Goal: Task Accomplishment & Management: Manage account settings

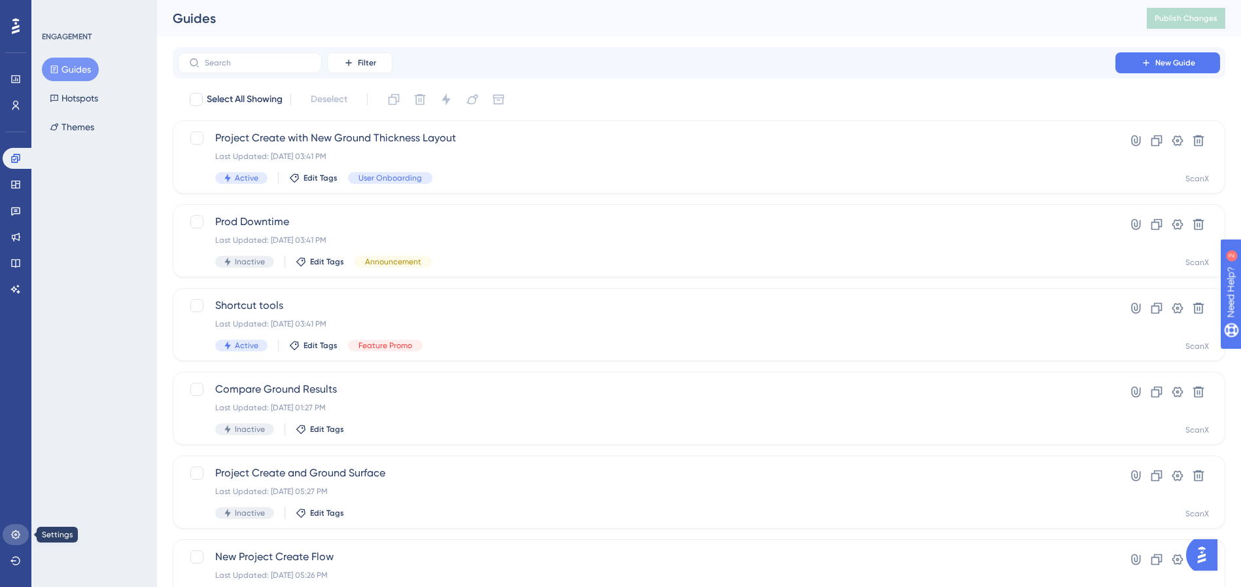
click at [22, 530] on link at bounding box center [16, 534] width 26 height 21
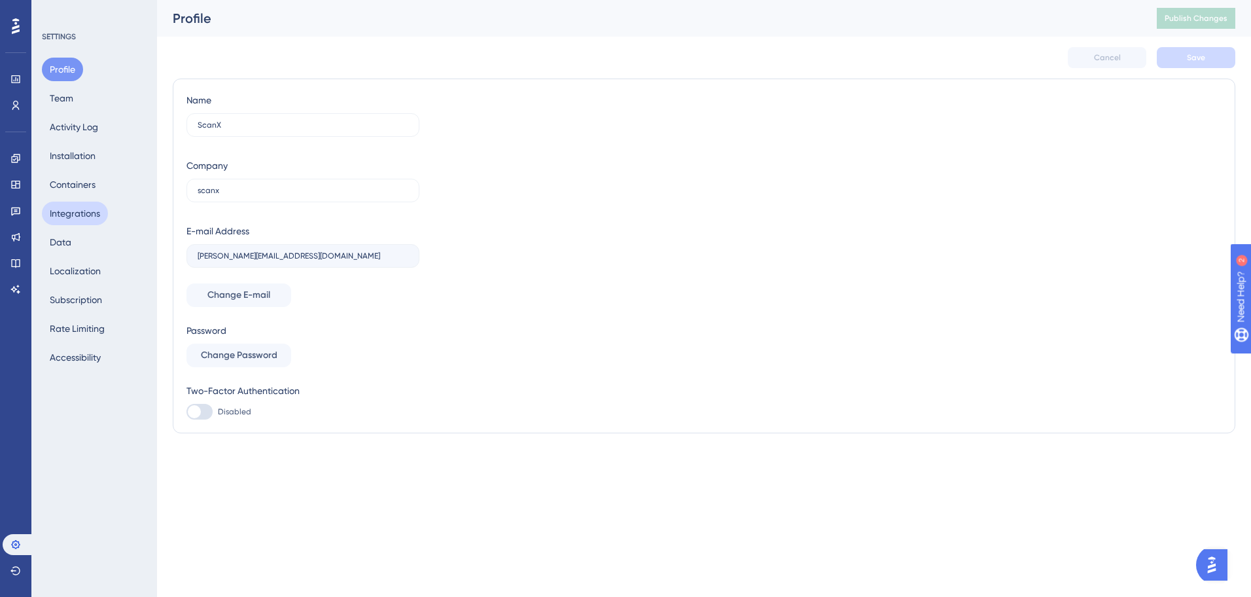
click at [93, 205] on button "Integrations" at bounding box center [75, 214] width 66 height 24
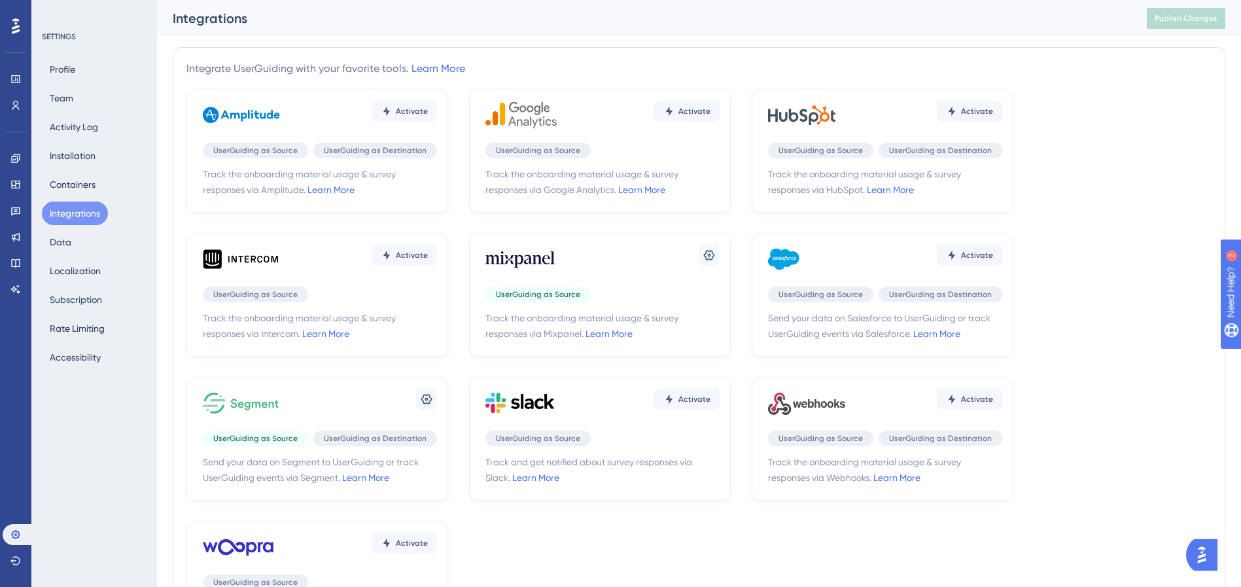
click at [527, 272] on icon at bounding box center [524, 258] width 79 height 39
click at [706, 252] on icon at bounding box center [709, 255] width 11 height 10
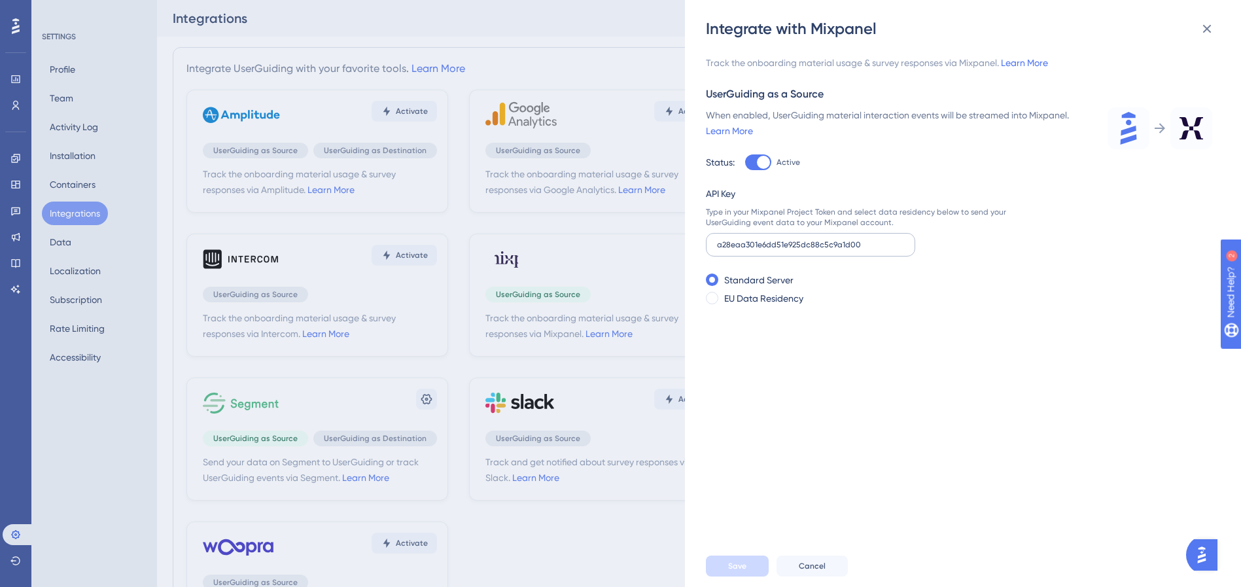
click at [750, 250] on label "a28eaa301e6dd51e925dc88c5c9a1d00" at bounding box center [810, 245] width 209 height 24
click at [750, 249] on input "a28eaa301e6dd51e925dc88c5c9a1d00" at bounding box center [810, 244] width 187 height 9
click at [750, 250] on label "a28eaa301e6dd51e925dc88c5c9a1d00" at bounding box center [810, 245] width 209 height 24
click at [750, 249] on input "a28eaa301e6dd51e925dc88c5c9a1d00" at bounding box center [810, 244] width 187 height 9
click at [744, 210] on div "Type in your Mixpanel Project Token and select data residency below to send you…" at bounding box center [871, 217] width 330 height 21
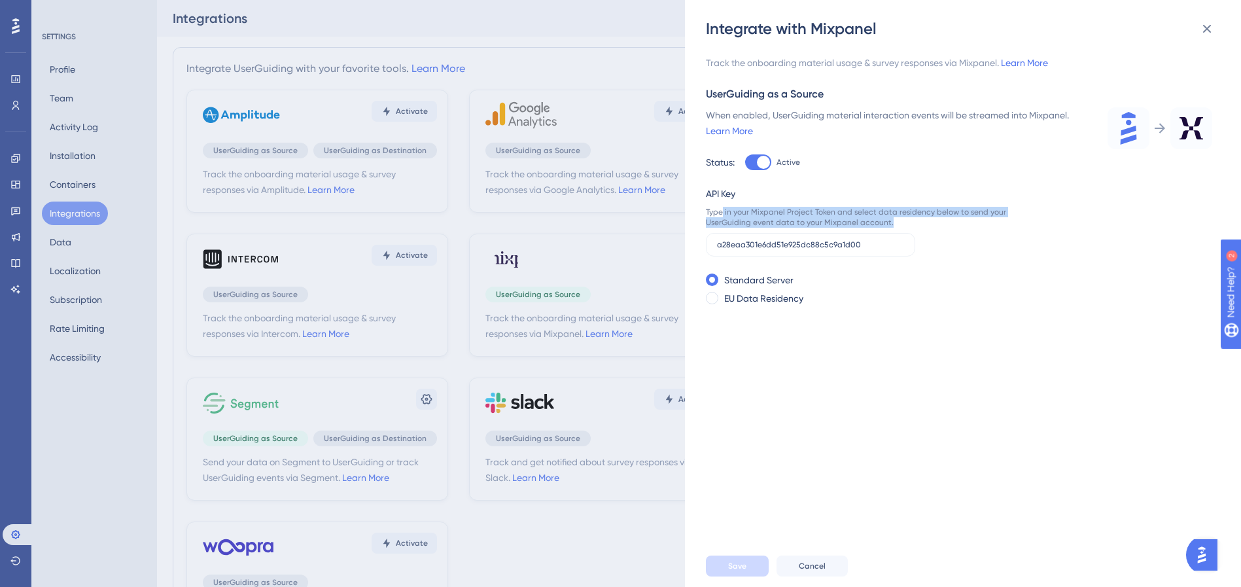
drag, startPoint x: 724, startPoint y: 209, endPoint x: 925, endPoint y: 219, distance: 201.7
click at [925, 219] on div "Type in your Mixpanel Project Token and select data residency below to send you…" at bounding box center [871, 217] width 330 height 21
drag, startPoint x: 923, startPoint y: 218, endPoint x: 909, endPoint y: 204, distance: 19.4
click at [909, 204] on div "API Key Type in your Mixpanel Project Token and select data residency below to …" at bounding box center [871, 221] width 330 height 71
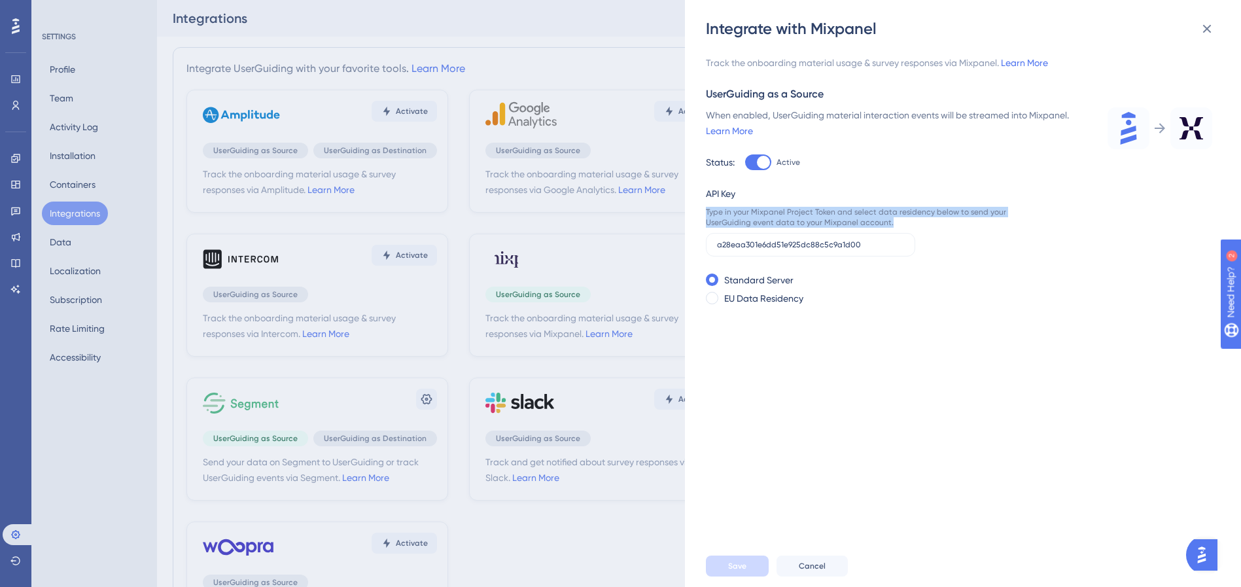
click at [908, 205] on div "API Key Type in your Mixpanel Project Token and select data residency below to …" at bounding box center [871, 221] width 330 height 71
click at [785, 243] on input "a28eaa301e6dd51e925dc88c5c9a1d00" at bounding box center [810, 244] width 187 height 9
paste input "1f1500ace3d82e9d99638fdd127232e7"
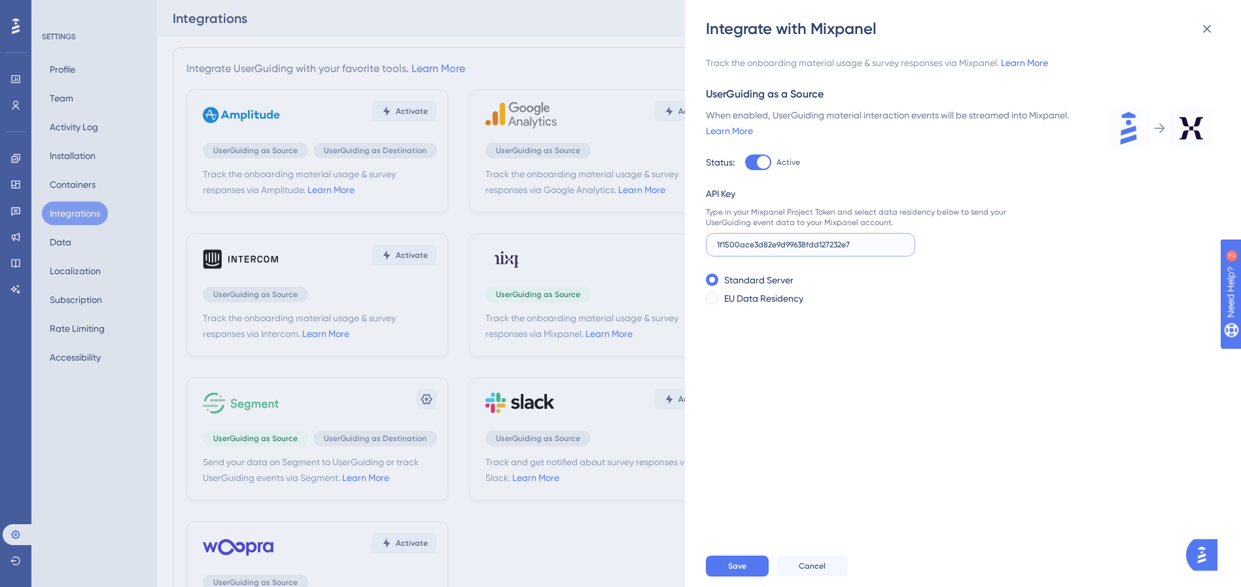
type input "1f1500ace3d82e9d99638fdd127232e7"
click at [849, 486] on div "Track the onboarding material usage & survey responses via Mixpanel. Learn More…" at bounding box center [969, 292] width 527 height 506
click at [739, 571] on span "Save" at bounding box center [737, 566] width 18 height 10
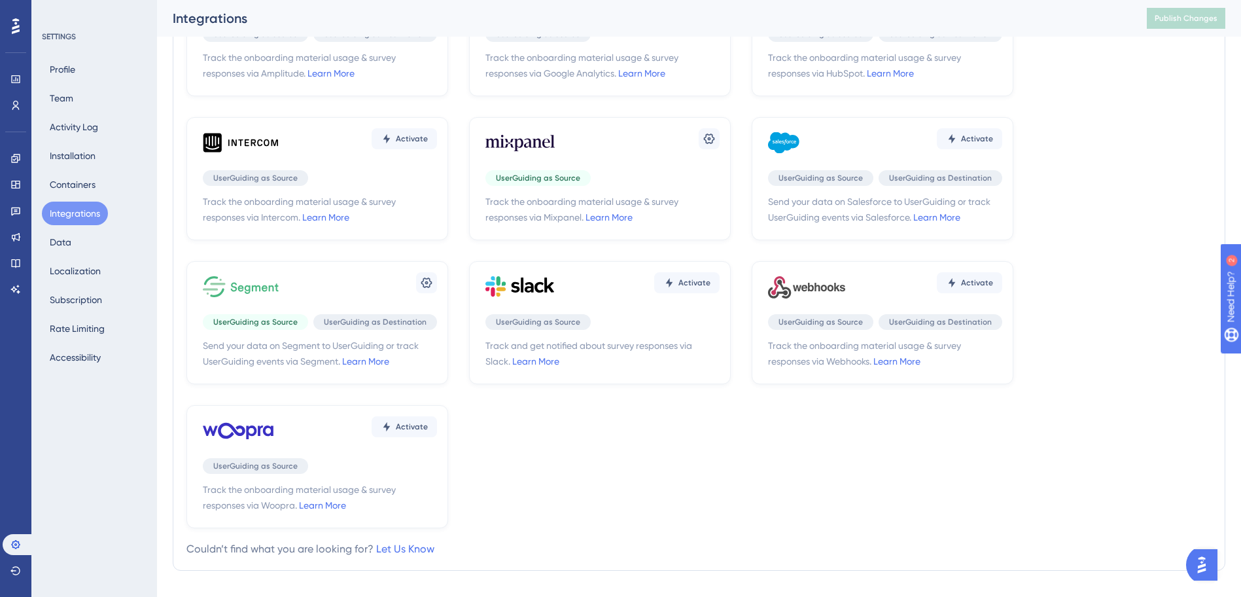
scroll to position [128, 0]
click at [423, 283] on icon at bounding box center [426, 281] width 11 height 10
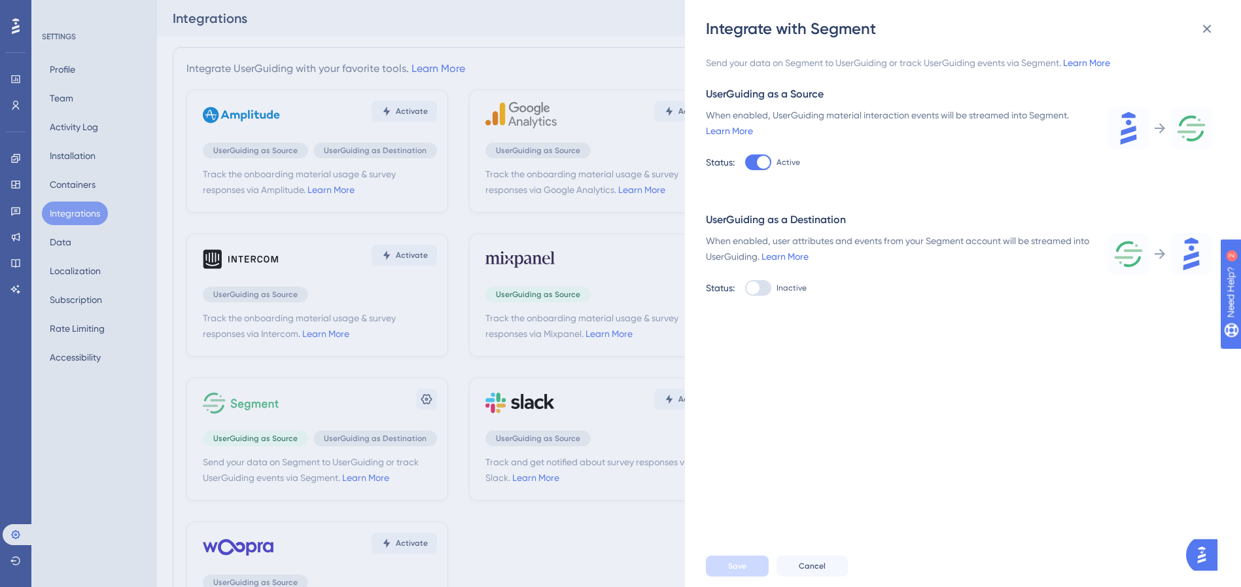
click at [423, 283] on div "Integrate with Segment Send your data on Segment to UserGuiding or track UserGu…" at bounding box center [620, 293] width 1241 height 587
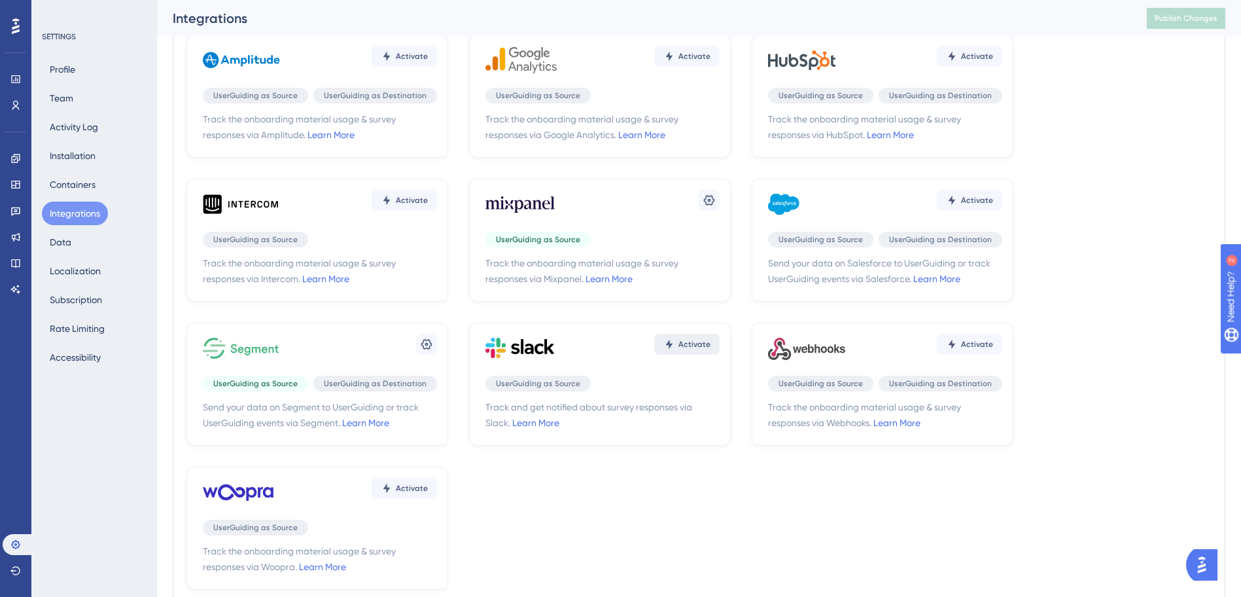
scroll to position [137, 0]
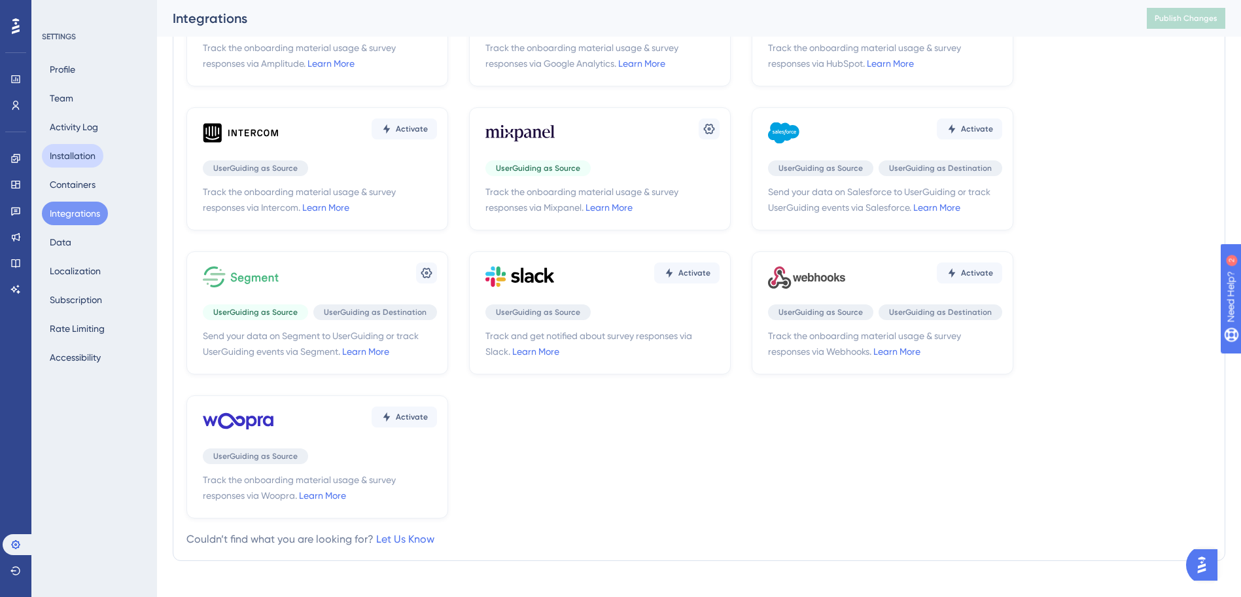
click at [88, 154] on button "Installation" at bounding box center [72, 156] width 61 height 24
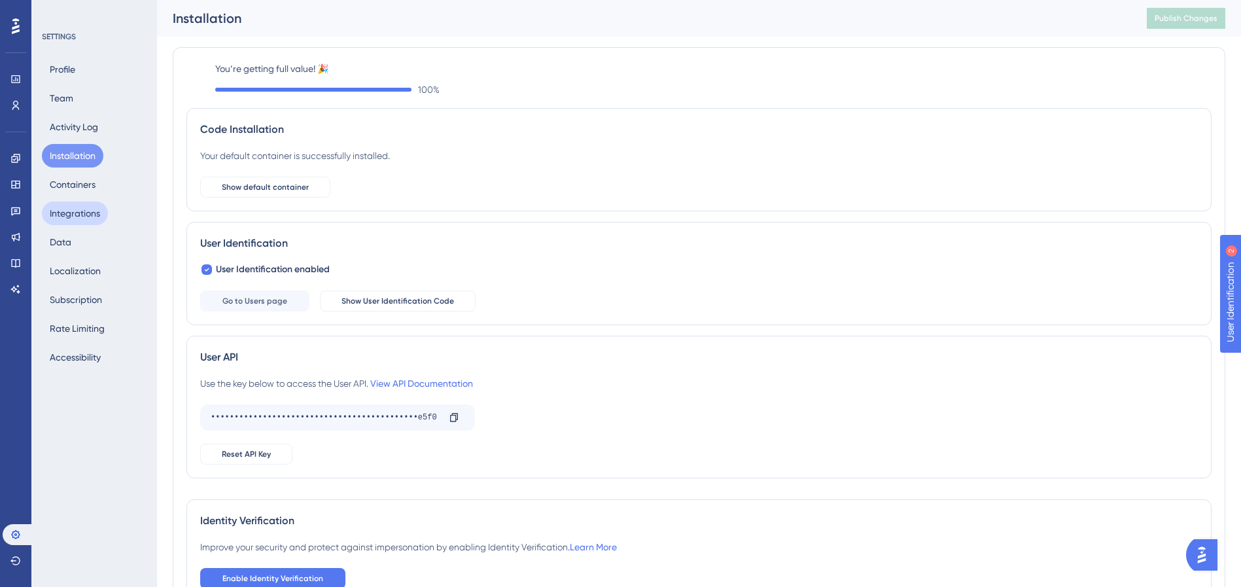
click at [87, 218] on button "Integrations" at bounding box center [75, 214] width 66 height 24
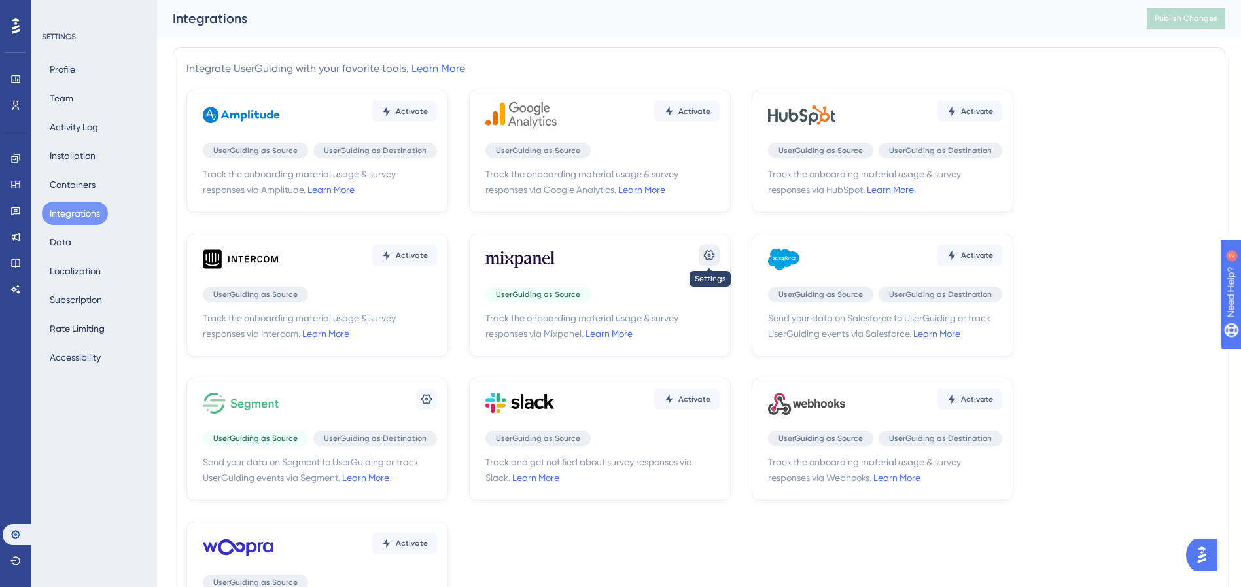
click at [710, 253] on icon at bounding box center [709, 255] width 13 height 13
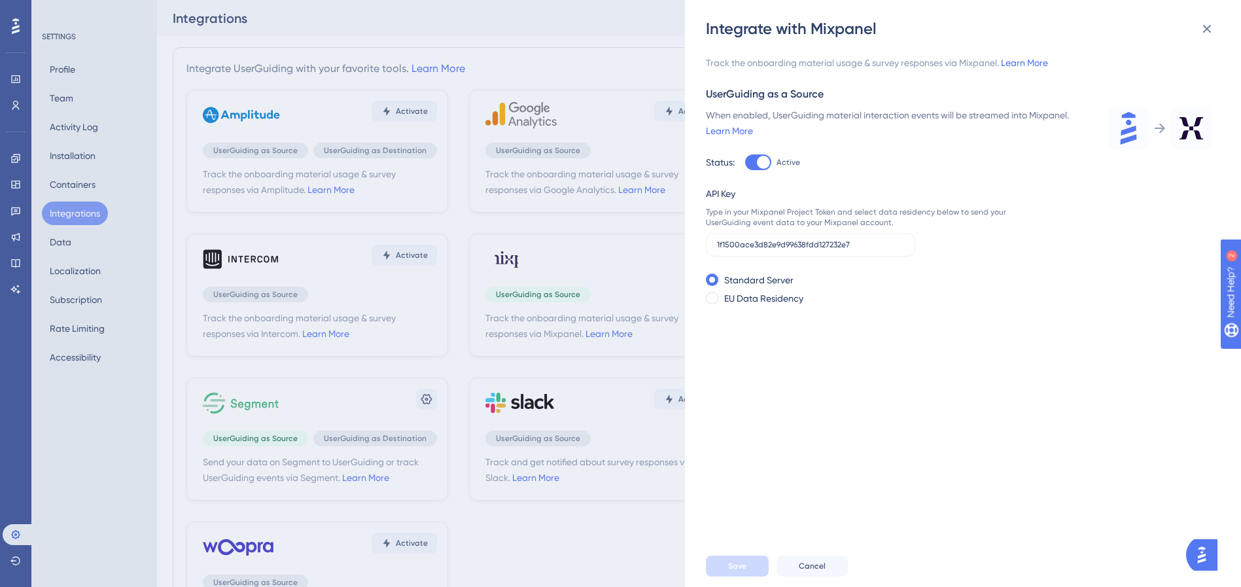
click at [383, 209] on div "Integrate with Mixpanel Track the onboarding material usage & survey responses …" at bounding box center [620, 293] width 1241 height 587
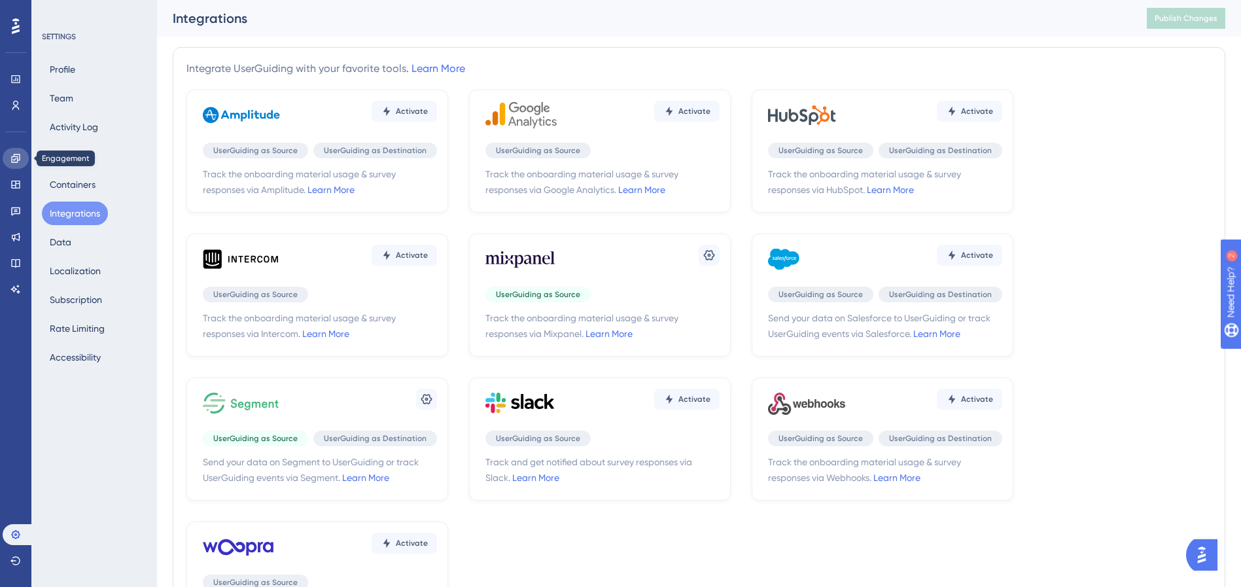
click at [16, 162] on icon at bounding box center [15, 158] width 9 height 9
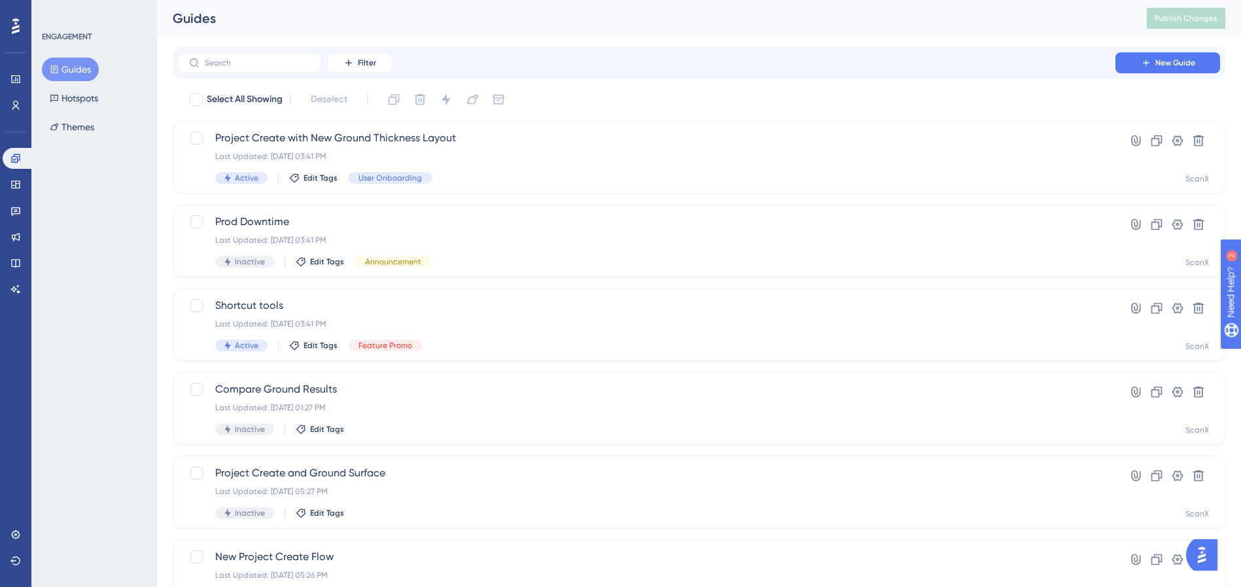
click at [69, 69] on button "Guides" at bounding box center [70, 70] width 57 height 24
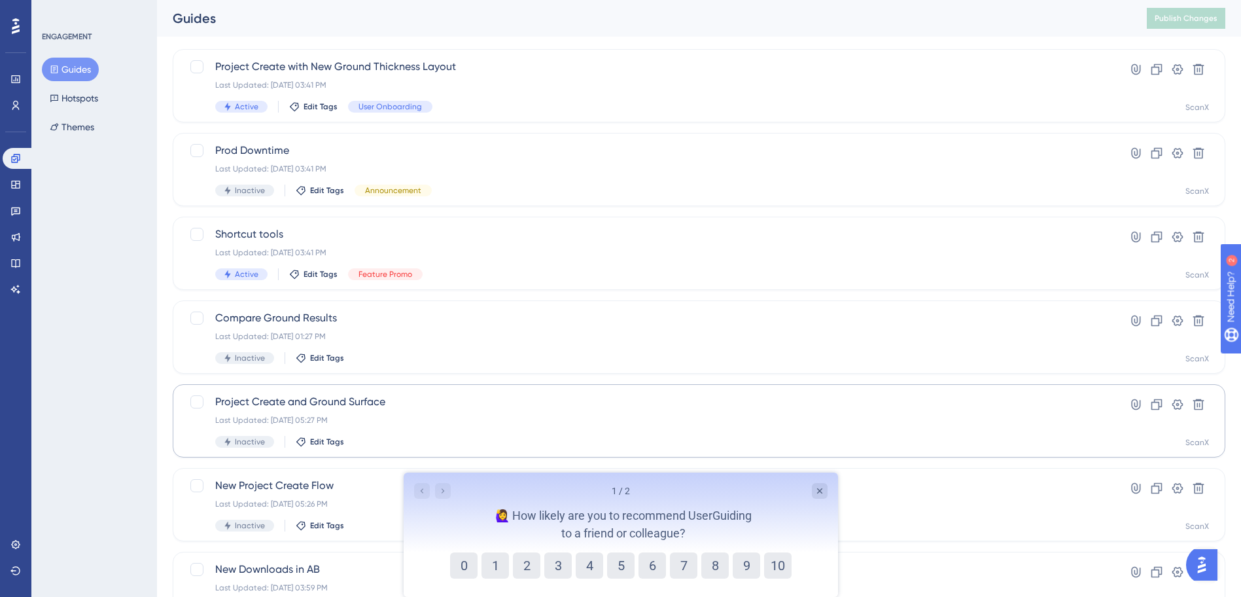
scroll to position [76, 0]
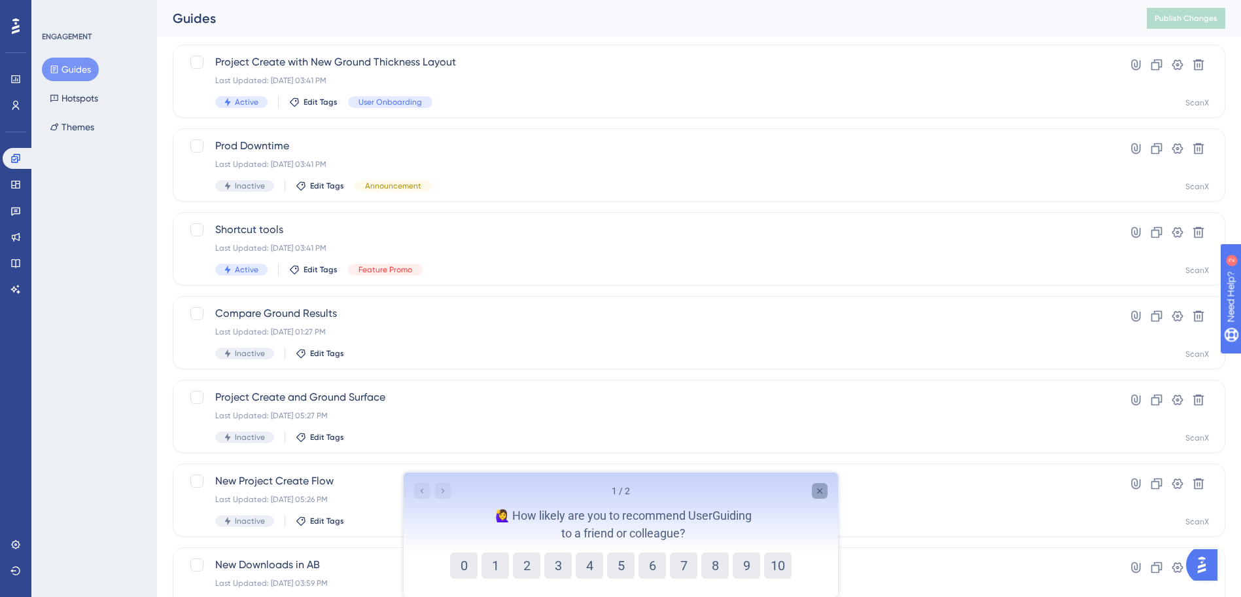
click at [821, 495] on icon "Close survey" at bounding box center [819, 490] width 10 height 10
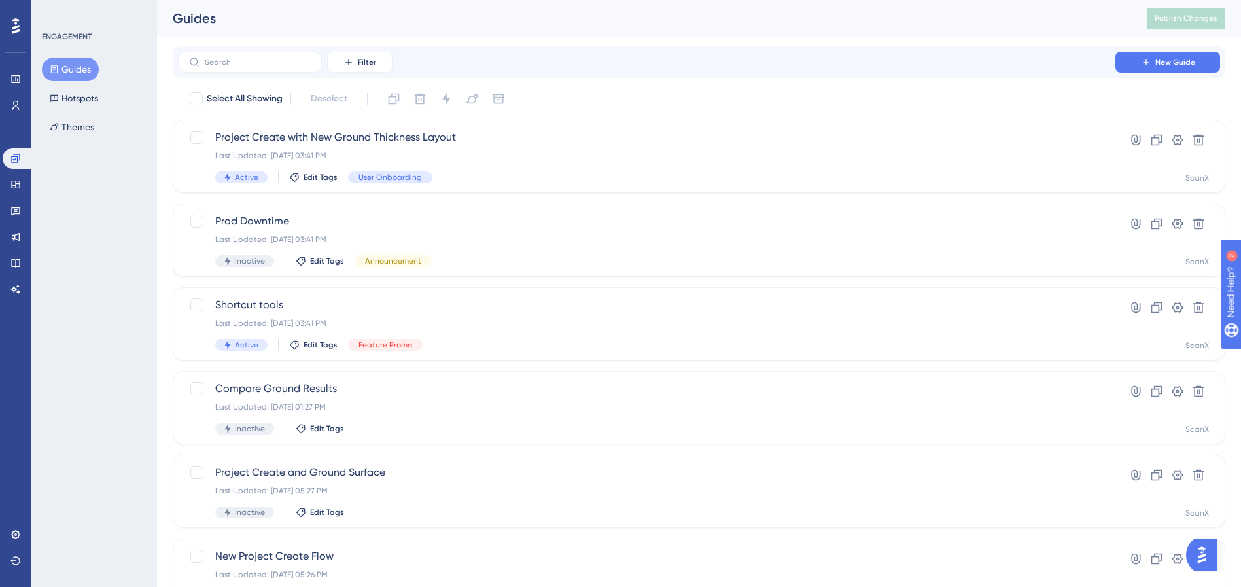
scroll to position [0, 0]
click at [17, 522] on div "Performance Users Engagement Widgets Feedback Product Updates Knowledge Base AI…" at bounding box center [15, 293] width 31 height 587
click at [15, 531] on icon at bounding box center [15, 534] width 9 height 9
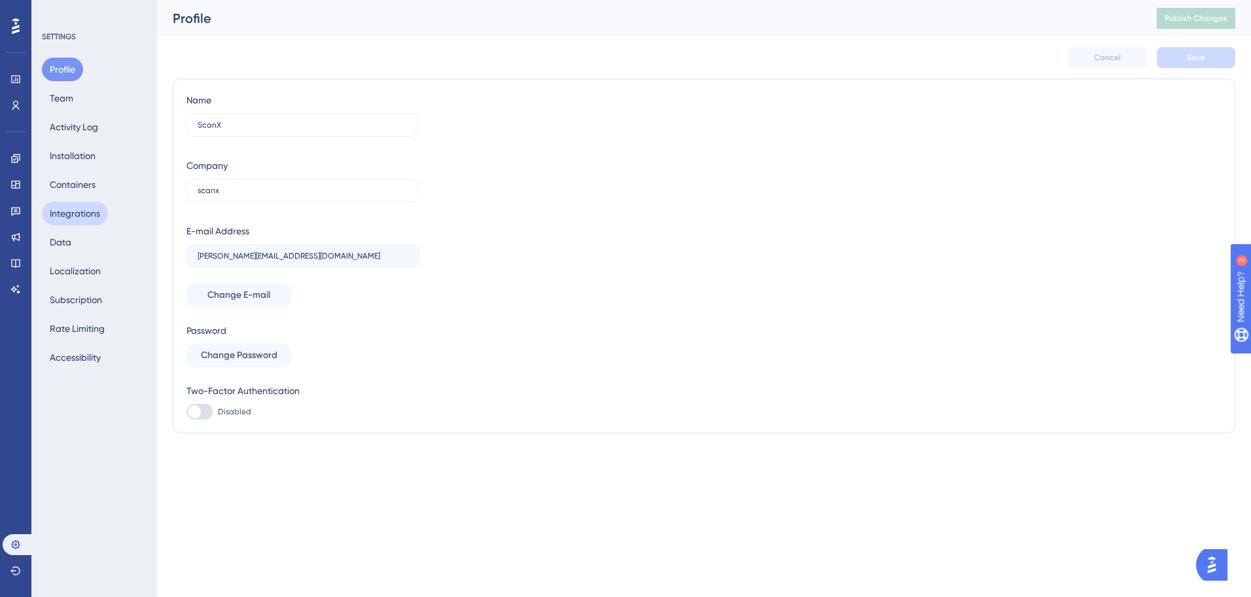
click at [82, 222] on button "Integrations" at bounding box center [75, 214] width 66 height 24
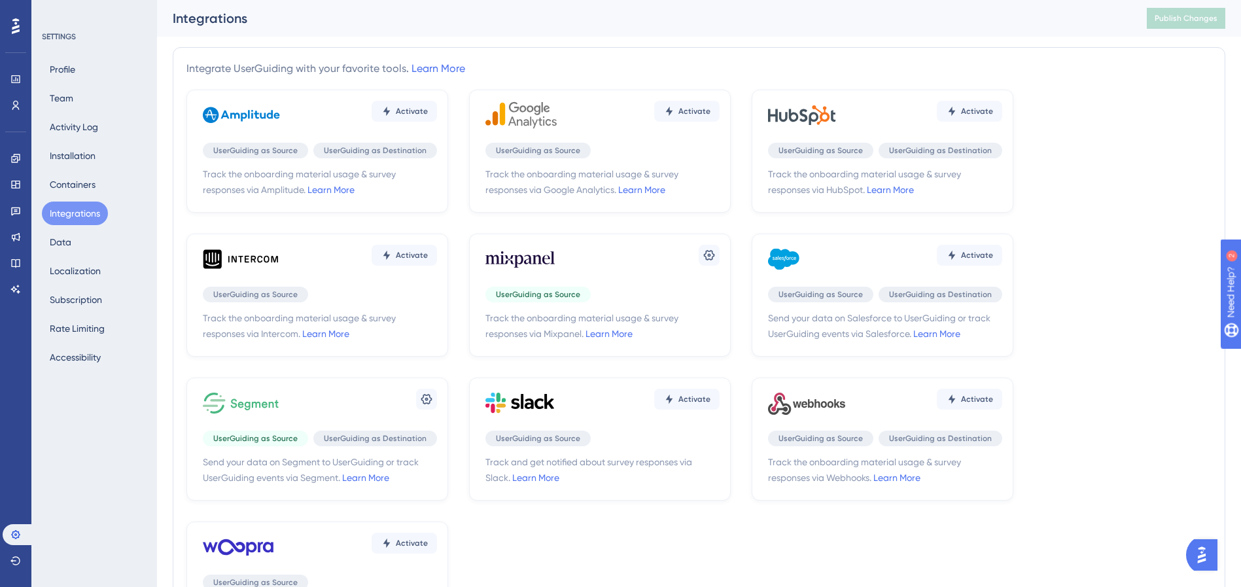
click at [586, 277] on div "Settings" at bounding box center [602, 258] width 234 height 39
click at [712, 254] on icon at bounding box center [709, 255] width 13 height 13
